Goal: Information Seeking & Learning: Learn about a topic

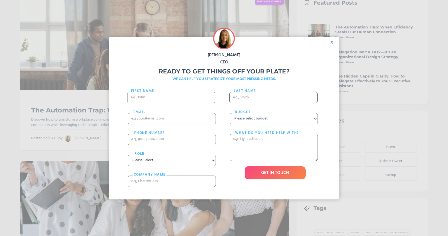
scroll to position [163, 0]
click at [333, 44] on div "x" at bounding box center [333, 41] width 12 height 8
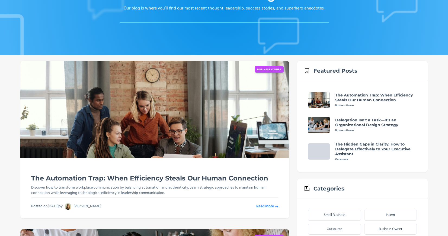
scroll to position [0, 0]
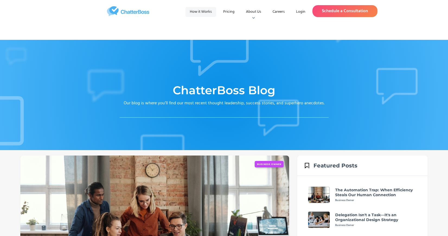
click at [209, 11] on link "How it Works" at bounding box center [201, 12] width 31 height 10
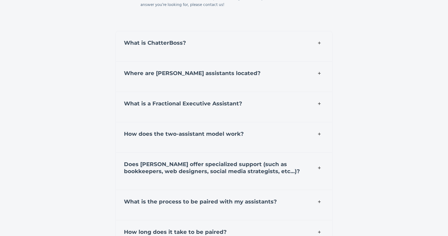
scroll to position [1876, 0]
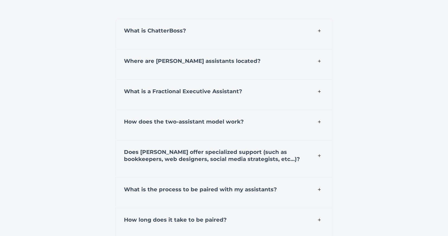
click at [320, 63] on img at bounding box center [320, 61] width 4 height 4
